Goal: Information Seeking & Learning: Check status

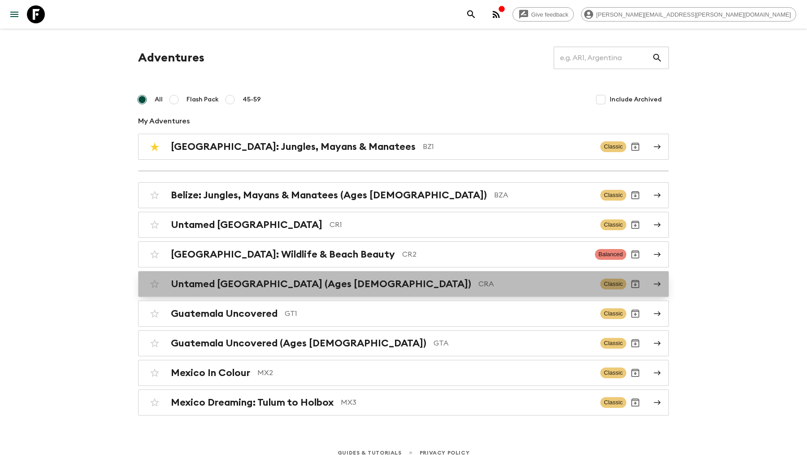
click at [200, 275] on div "Untamed Costa Rica (Ages 45-59) CRA Classic" at bounding box center [386, 284] width 481 height 18
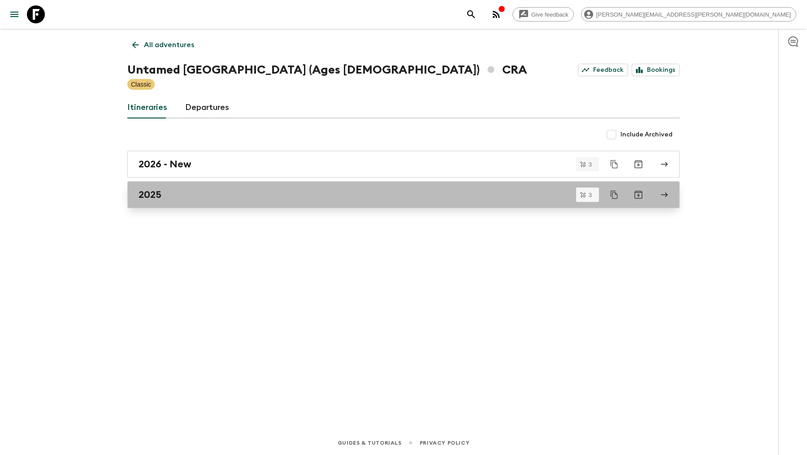
click at [196, 196] on div "2025" at bounding box center [395, 195] width 513 height 12
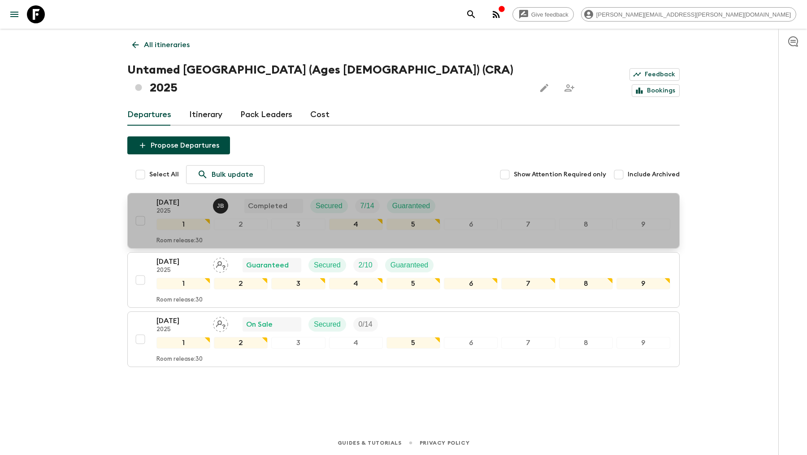
click at [194, 197] on p "[DATE]" at bounding box center [181, 202] width 49 height 11
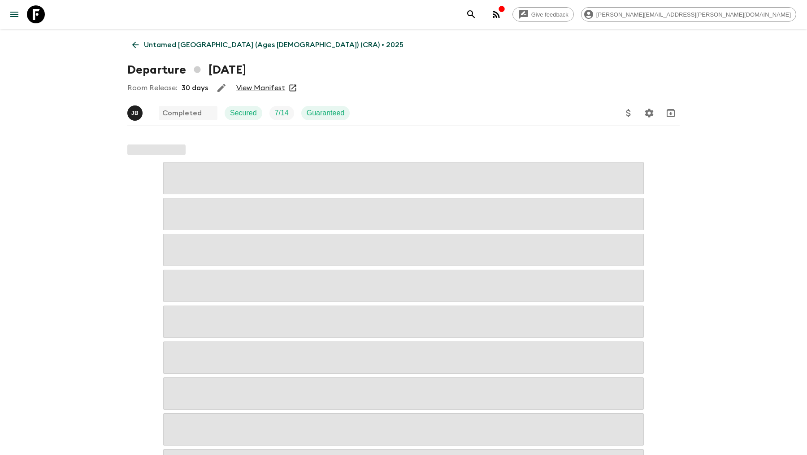
click at [252, 87] on link "View Manifest" at bounding box center [260, 87] width 49 height 9
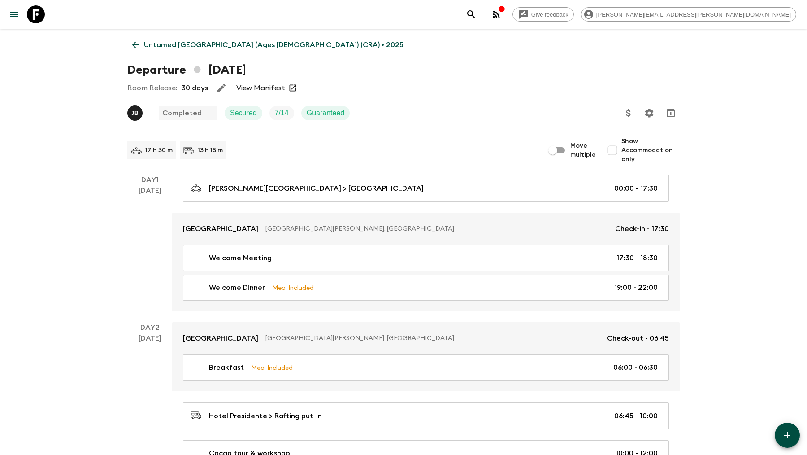
click at [136, 45] on icon at bounding box center [136, 45] width 10 height 10
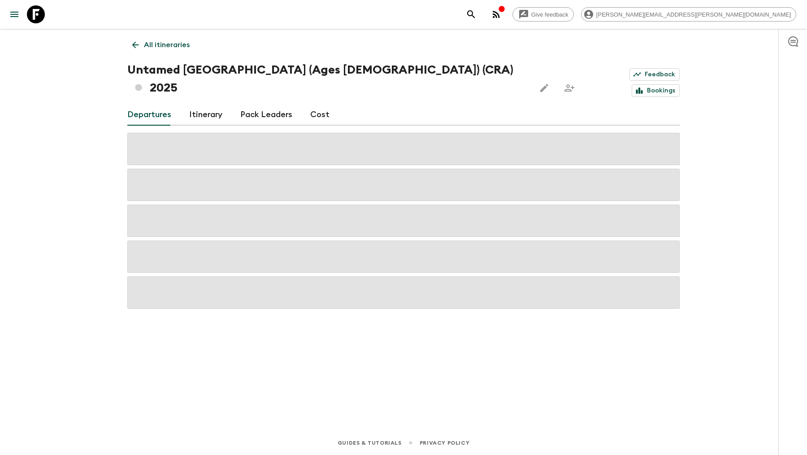
click at [136, 45] on icon at bounding box center [136, 45] width 10 height 10
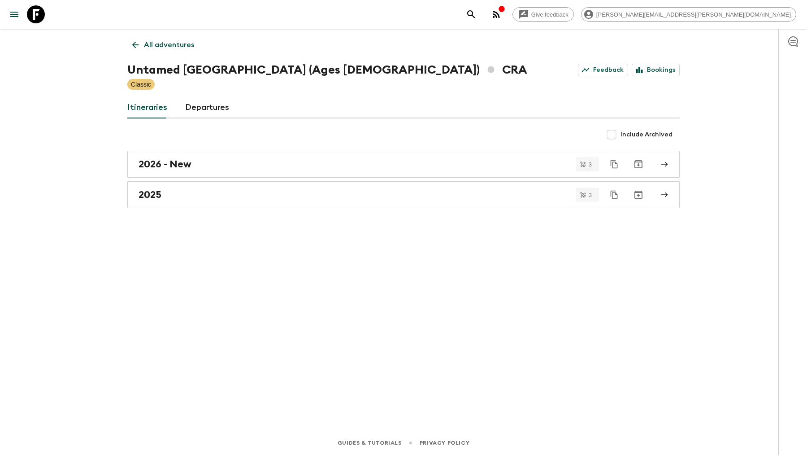
click at [136, 45] on icon at bounding box center [136, 45] width 10 height 10
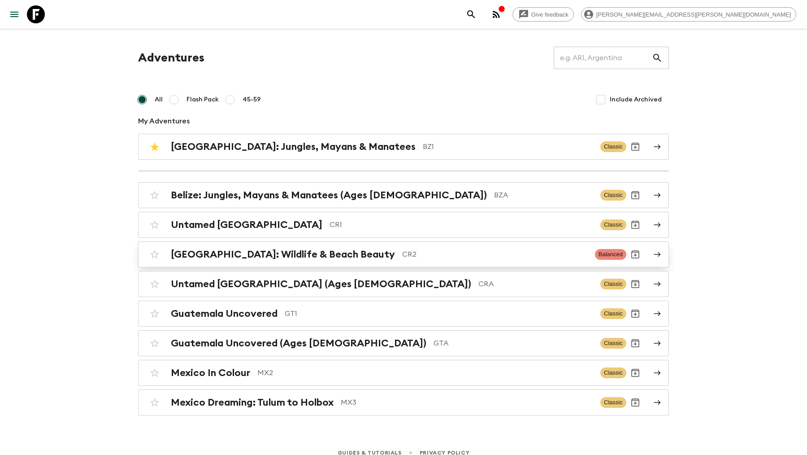
click at [214, 258] on h2 "[GEOGRAPHIC_DATA]: Wildlife & Beach Beauty" at bounding box center [283, 254] width 224 height 12
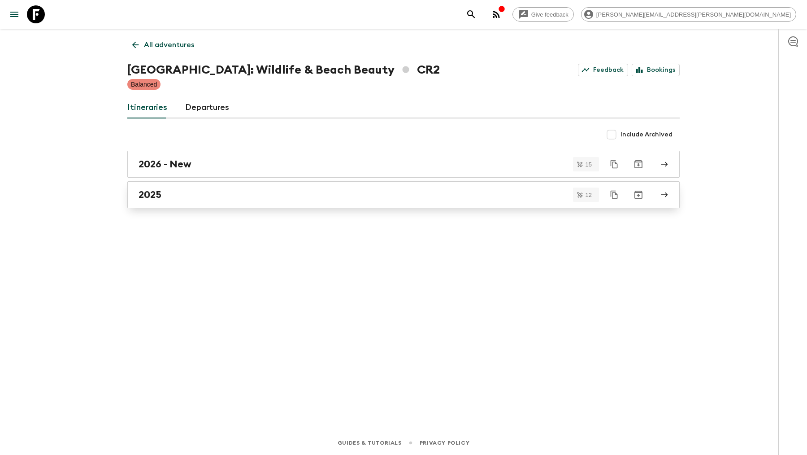
click at [184, 197] on div "2025" at bounding box center [395, 195] width 513 height 12
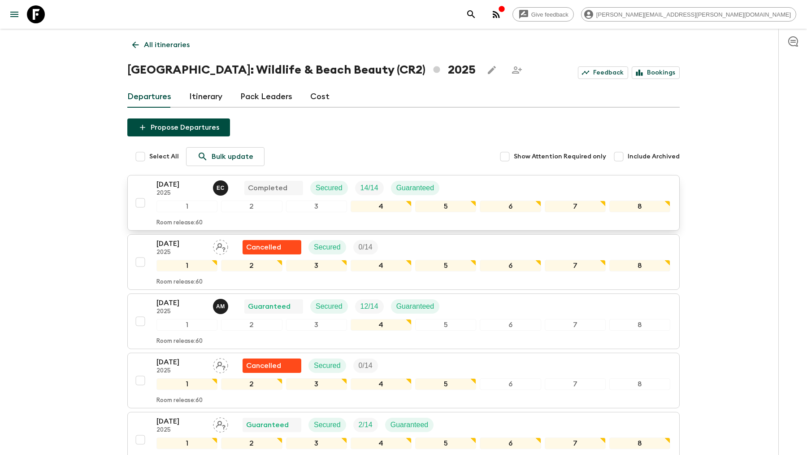
click at [181, 184] on p "24 Aug 2025" at bounding box center [181, 184] width 49 height 11
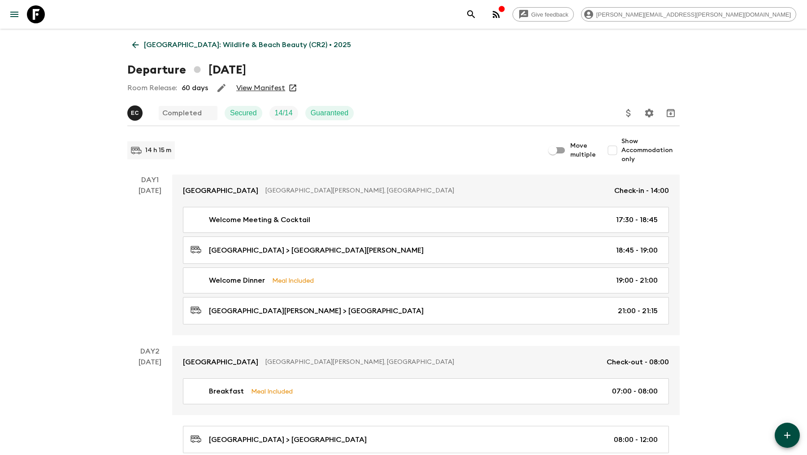
click at [260, 87] on link "View Manifest" at bounding box center [260, 87] width 49 height 9
click at [135, 40] on icon at bounding box center [136, 45] width 10 height 10
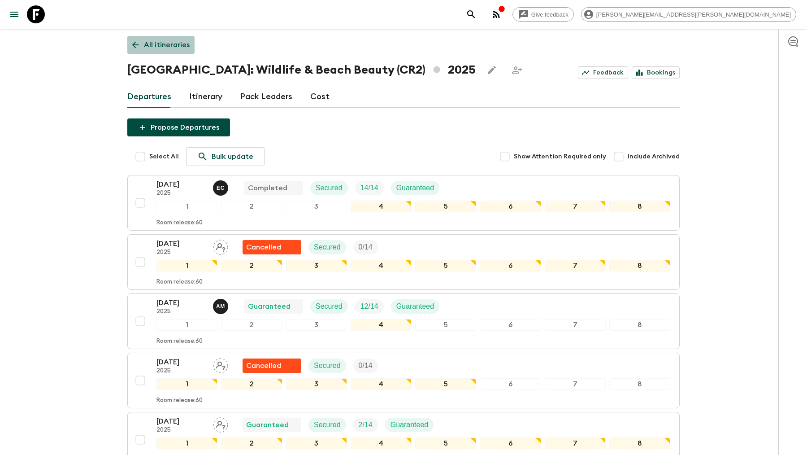
click at [136, 42] on icon at bounding box center [136, 45] width 10 height 10
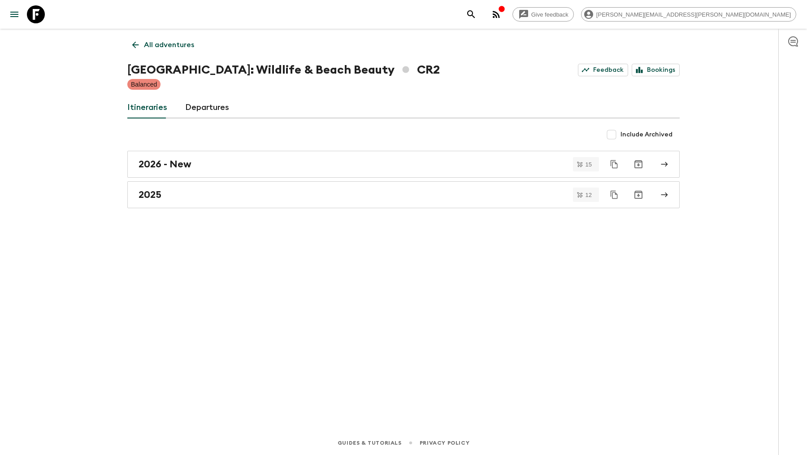
click at [140, 46] on link "All adventures" at bounding box center [163, 45] width 72 height 18
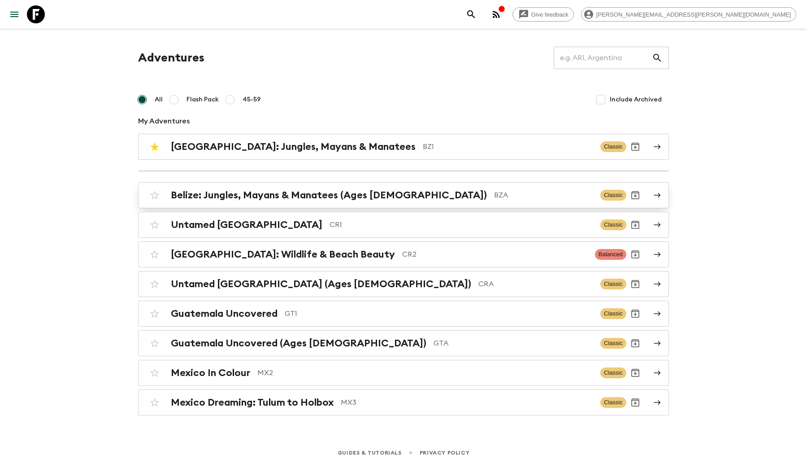
click at [192, 196] on h2 "Belize: Jungles, Mayans & Manatees (Ages [DEMOGRAPHIC_DATA])" at bounding box center [329, 195] width 316 height 12
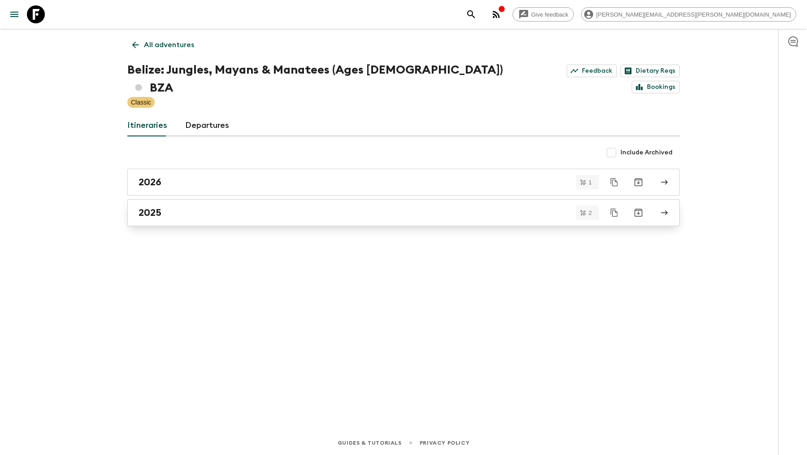
click at [255, 207] on div "2025" at bounding box center [395, 213] width 513 height 12
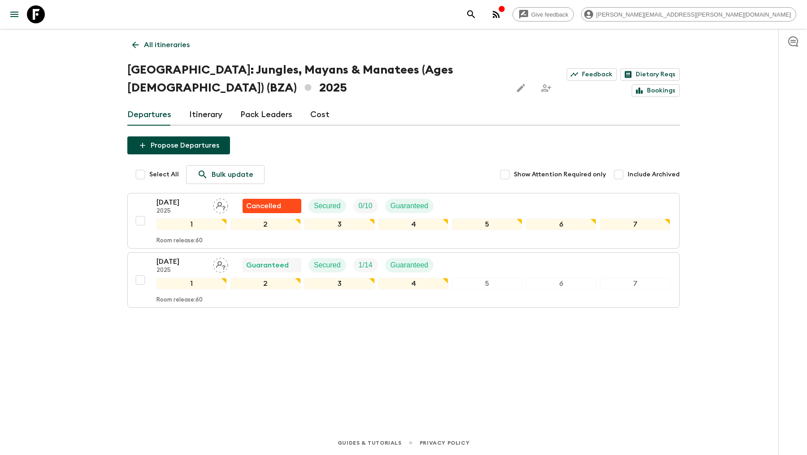
click at [653, 172] on span "Include Archived" at bounding box center [654, 174] width 52 height 9
click at [628, 172] on input "Include Archived" at bounding box center [619, 175] width 18 height 18
checkbox input "true"
click at [156, 41] on p "All itineraries" at bounding box center [167, 44] width 46 height 11
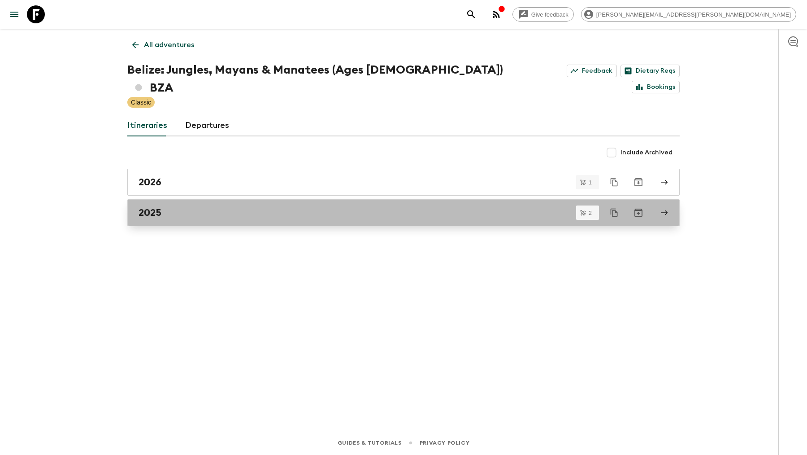
click at [183, 207] on div "2025" at bounding box center [395, 213] width 513 height 12
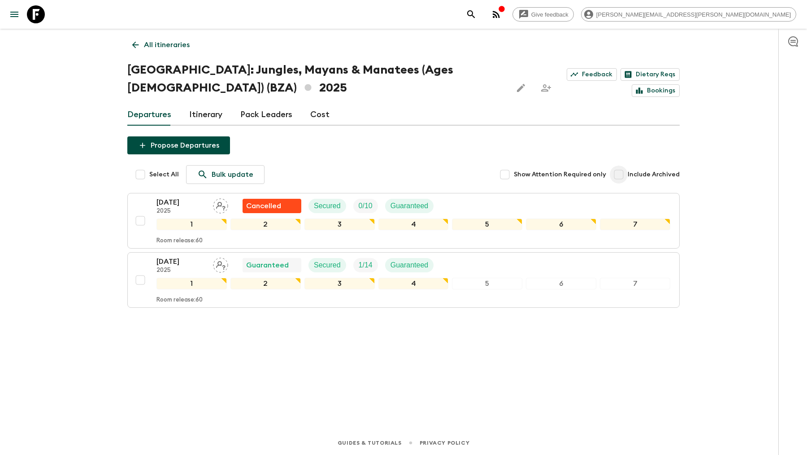
click at [622, 175] on input "Include Archived" at bounding box center [619, 175] width 18 height 18
checkbox input "true"
click at [733, 213] on div "Give feedback james.goller@viaventure.com All itineraries Belize: Jungles, Maya…" at bounding box center [403, 227] width 807 height 455
click at [139, 41] on icon at bounding box center [136, 45] width 10 height 10
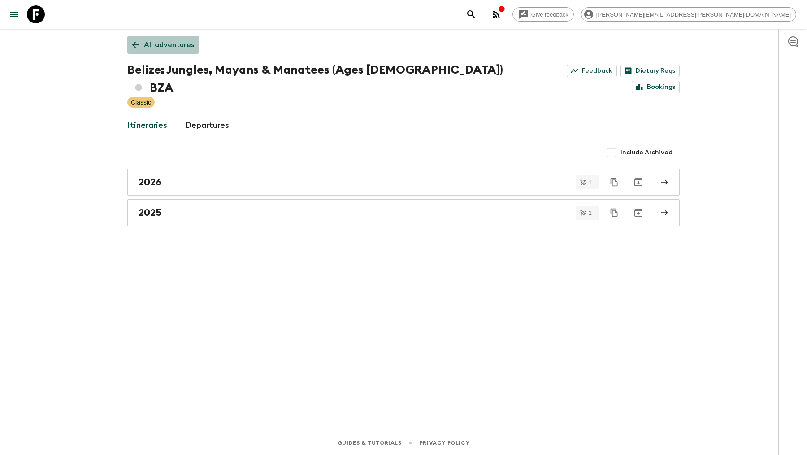
click at [144, 41] on p "All adventures" at bounding box center [169, 44] width 50 height 11
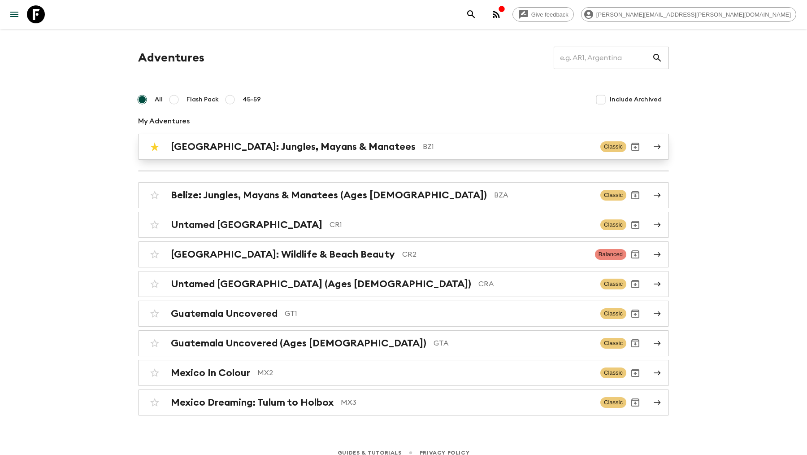
click at [217, 150] on h2 "[GEOGRAPHIC_DATA]: Jungles, Mayans & Manatees" at bounding box center [293, 147] width 245 height 12
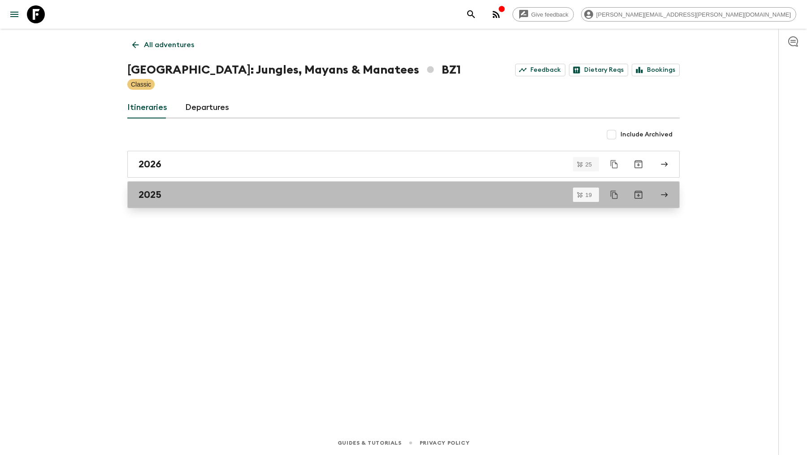
click at [215, 190] on div "2025" at bounding box center [395, 195] width 513 height 12
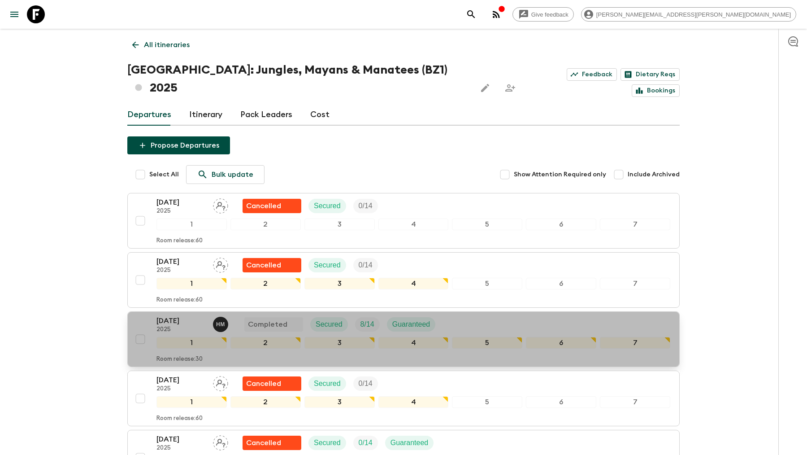
click at [147, 315] on div "[DATE] 2025 H M Completed Secured 8 / 14 Guaranteed 1 2 3 4 5 6 7 Room release:…" at bounding box center [400, 339] width 539 height 48
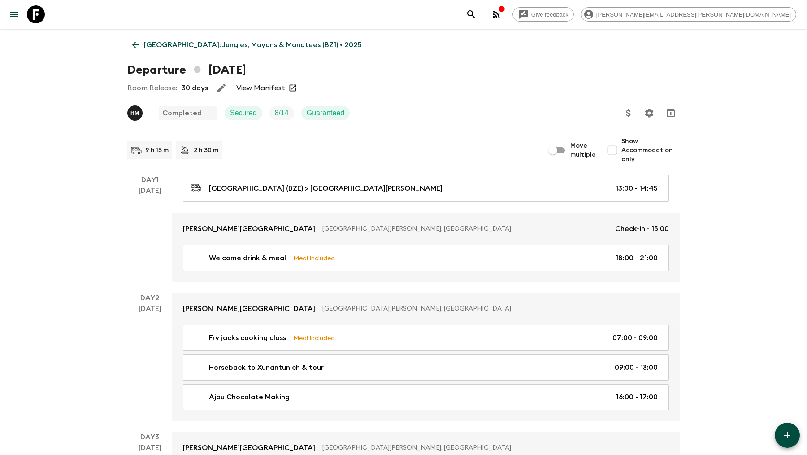
click at [268, 90] on link "View Manifest" at bounding box center [260, 87] width 49 height 9
